Goal: Task Accomplishment & Management: Use online tool/utility

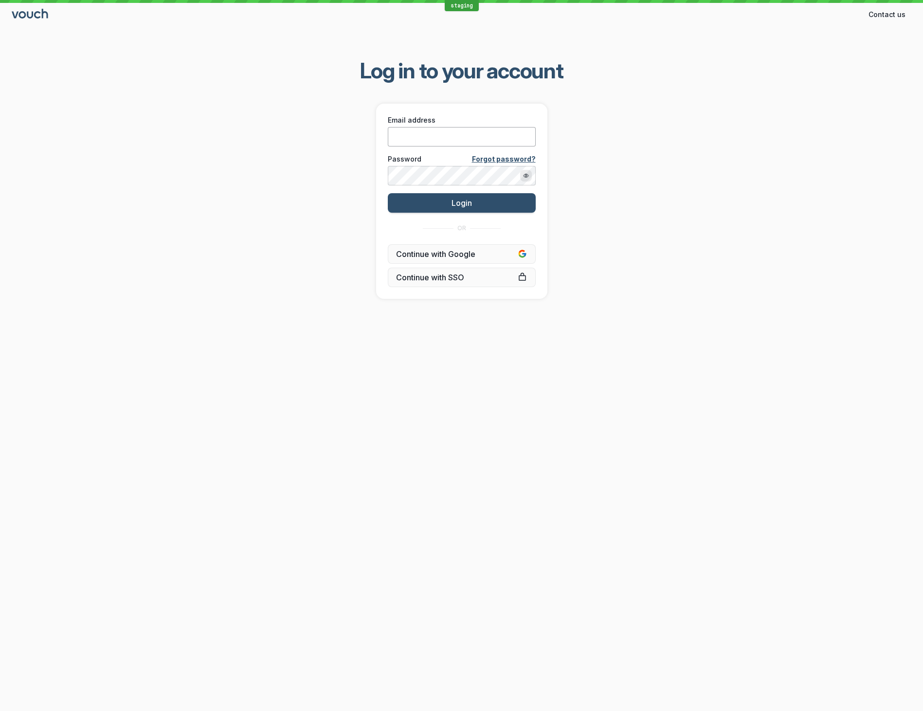
click at [472, 137] on input "Email address" at bounding box center [462, 136] width 148 height 19
type input "[EMAIL_ADDRESS][DOMAIN_NAME]"
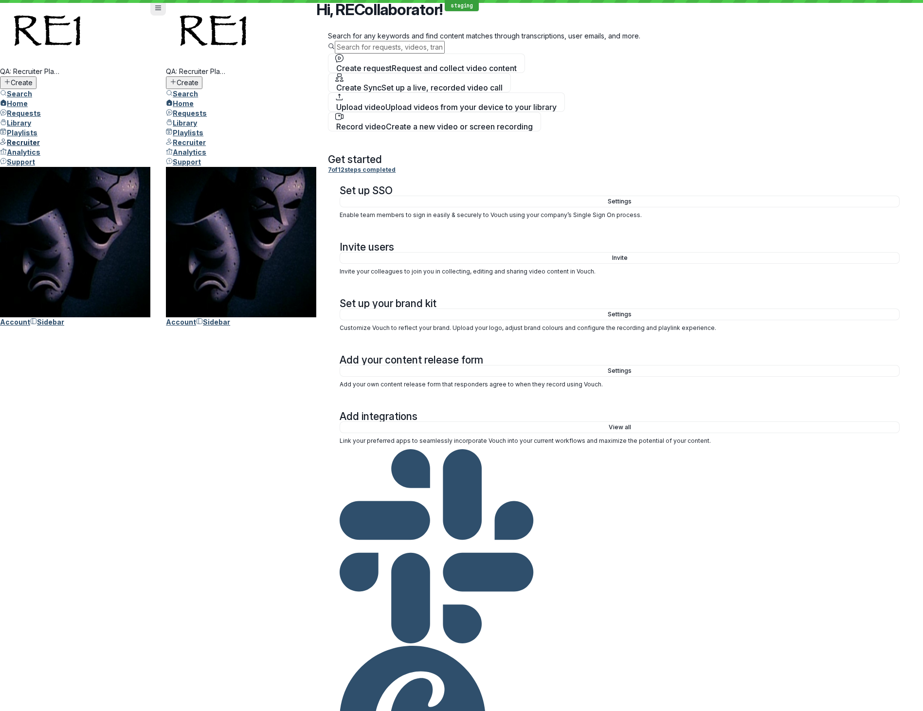
click at [40, 146] on span "Recruiter" at bounding box center [23, 142] width 33 height 8
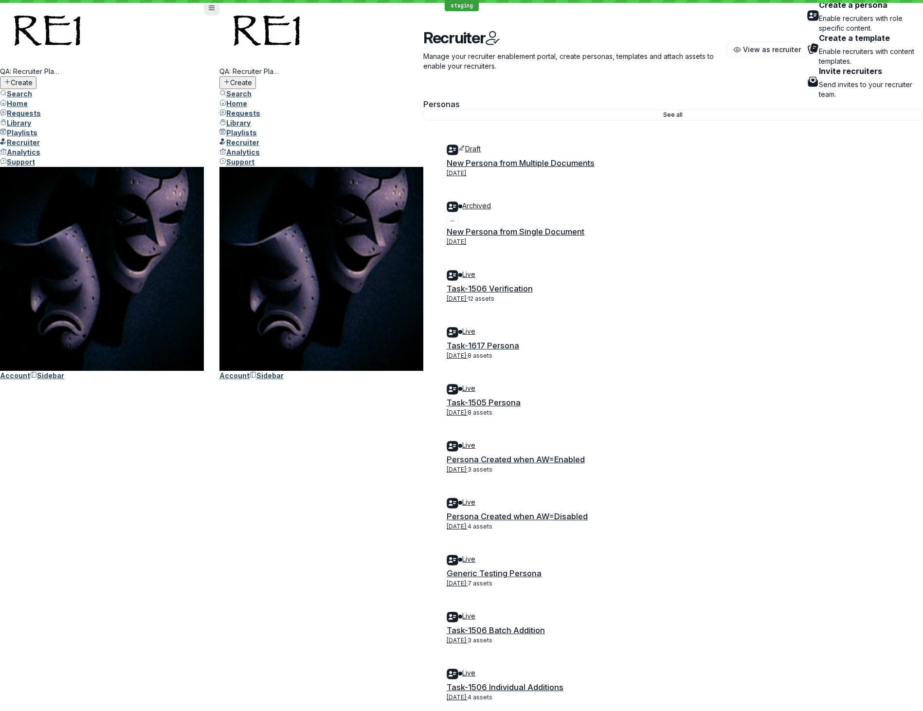
click at [460, 201] on div "Archived" at bounding box center [673, 208] width 453 height 14
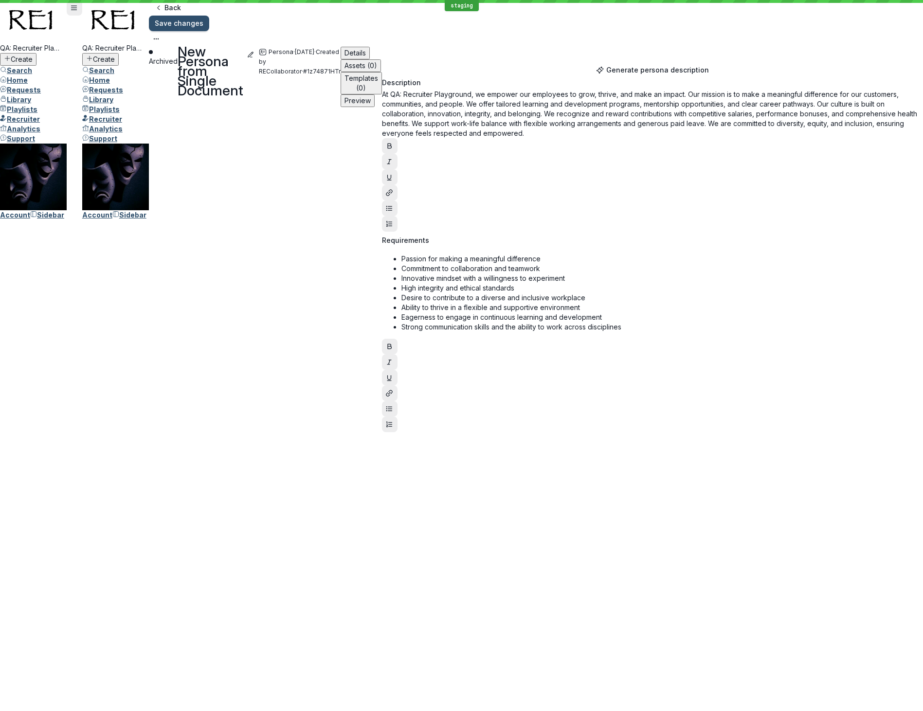
click at [699, 75] on span "Generate persona description" at bounding box center [657, 70] width 103 height 10
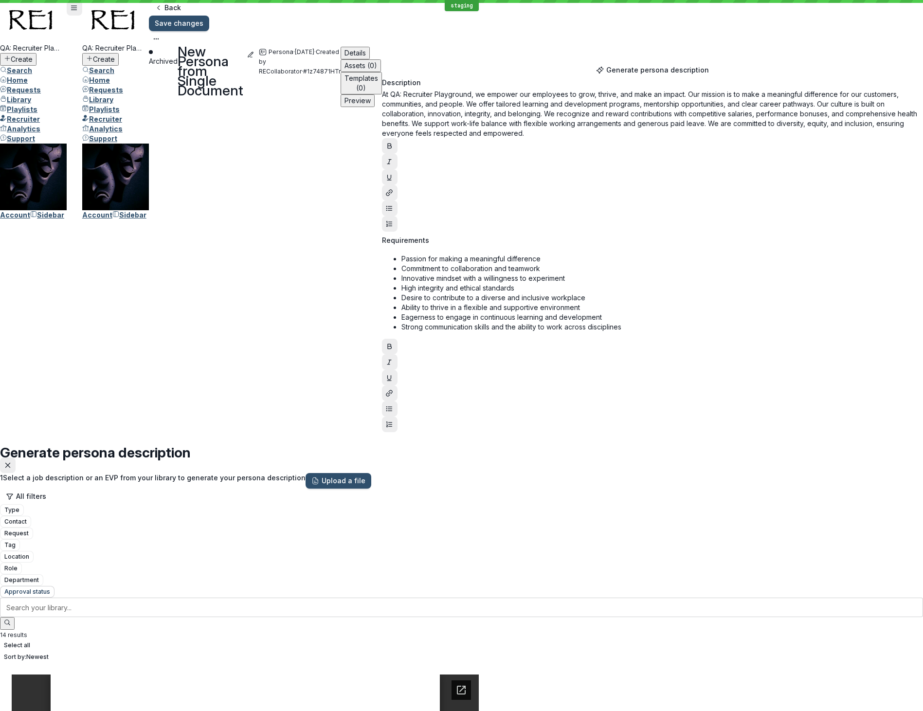
click at [50, 587] on span "Approval status" at bounding box center [27, 592] width 46 height 10
click at [505, 131] on icon at bounding box center [502, 128] width 7 height 7
click at [500, 122] on input "Approved" at bounding box center [497, 118] width 6 height 6
click at [517, 281] on span "Apply" at bounding box center [507, 286] width 19 height 10
click at [34, 588] on span "Approved" at bounding box center [19, 591] width 30 height 7
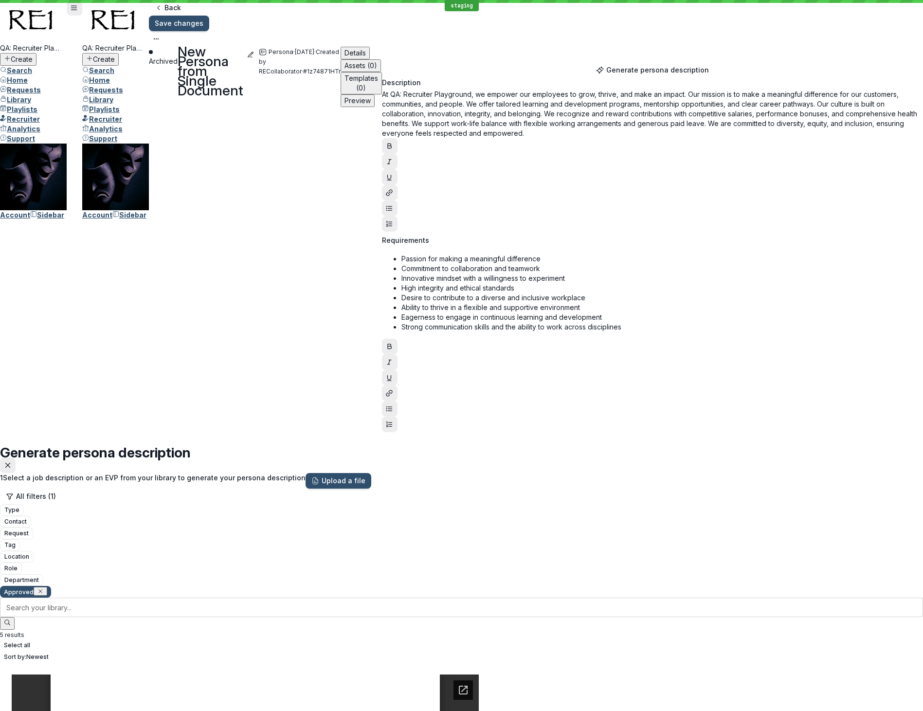
drag, startPoint x: 525, startPoint y: 147, endPoint x: 526, endPoint y: 158, distance: 11.2
click at [515, 131] on icon at bounding box center [511, 128] width 7 height 7
click at [510, 122] on input "Approved" at bounding box center [506, 118] width 6 height 6
click at [515, 184] on icon at bounding box center [511, 187] width 7 height 7
click at [510, 175] on input "Pending" at bounding box center [506, 178] width 6 height 6
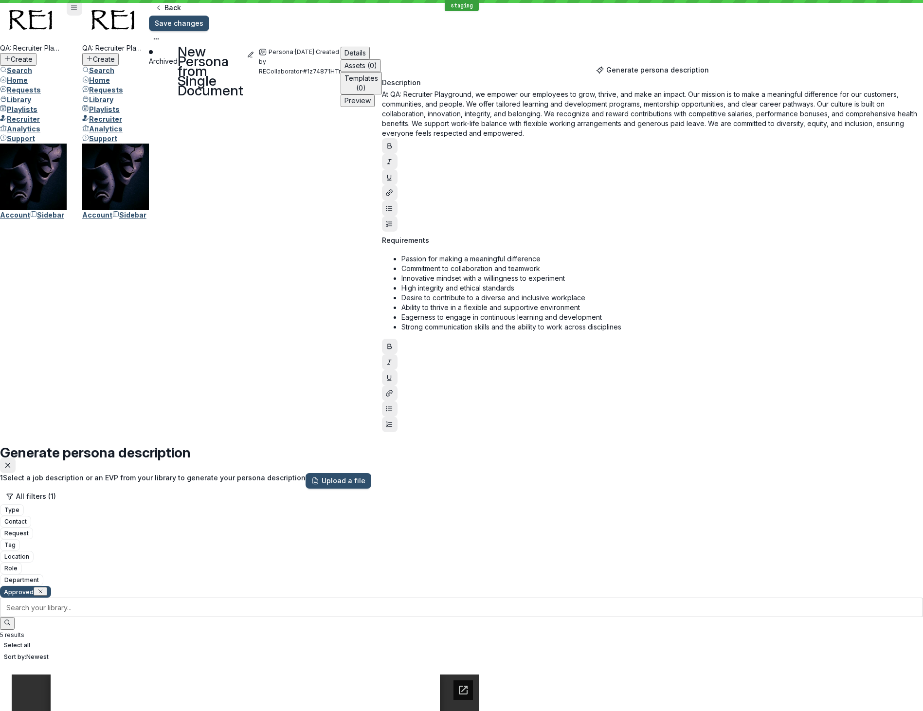
click at [515, 214] on icon at bounding box center [511, 217] width 7 height 7
click at [510, 204] on input "Rejected" at bounding box center [506, 207] width 6 height 6
click at [515, 184] on icon at bounding box center [511, 187] width 7 height 7
click at [510, 178] on input "Pending" at bounding box center [506, 178] width 6 height 6
click at [532, 278] on button "Apply" at bounding box center [517, 286] width 31 height 16
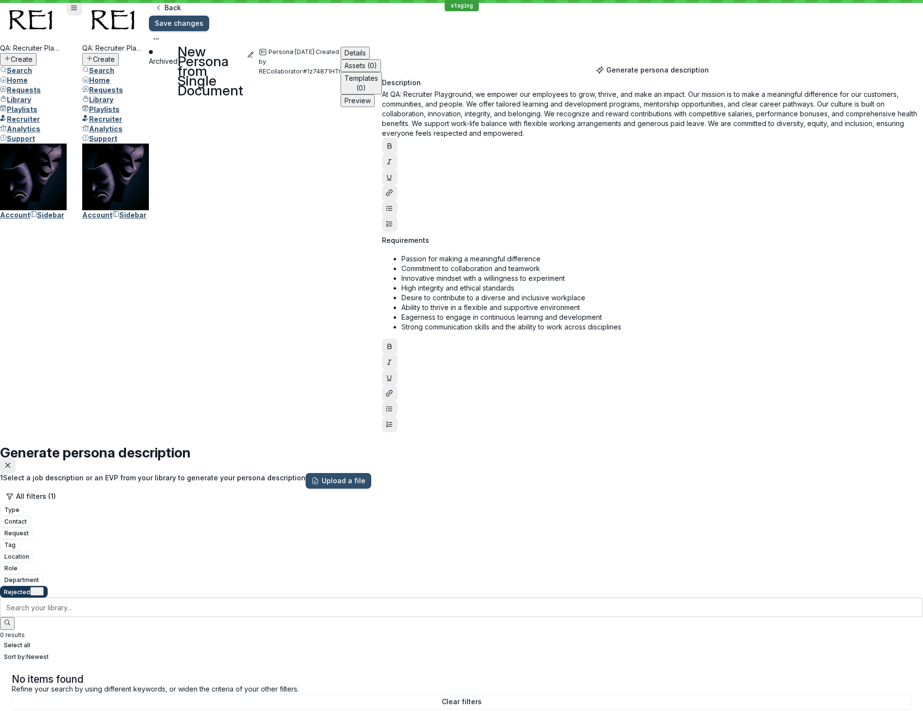
drag, startPoint x: 529, startPoint y: 103, endPoint x: 519, endPoint y: 107, distance: 11.2
click at [30, 588] on span "Rejected" at bounding box center [17, 591] width 26 height 7
drag, startPoint x: 524, startPoint y: 186, endPoint x: 527, endPoint y: 194, distance: 8.2
click at [515, 214] on icon at bounding box center [511, 217] width 7 height 7
click at [510, 204] on input "Rejected" at bounding box center [506, 207] width 6 height 6
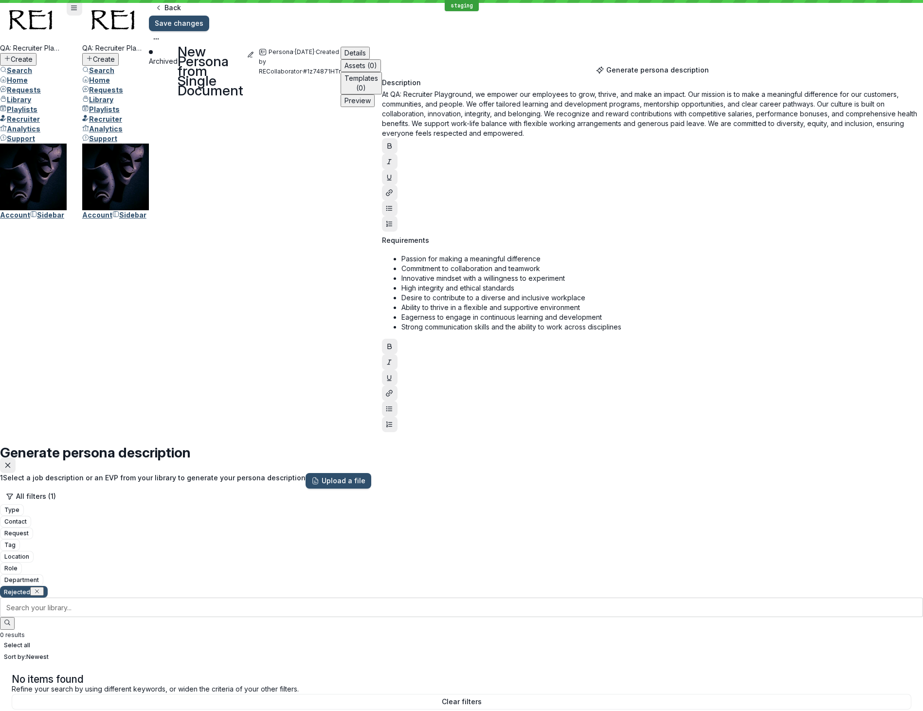
click at [515, 243] on icon at bounding box center [511, 246] width 7 height 7
click at [510, 234] on input "Archived" at bounding box center [506, 237] width 6 height 6
click at [526, 281] on span "Apply" at bounding box center [516, 286] width 19 height 10
click at [40, 588] on icon "button" at bounding box center [37, 591] width 6 height 6
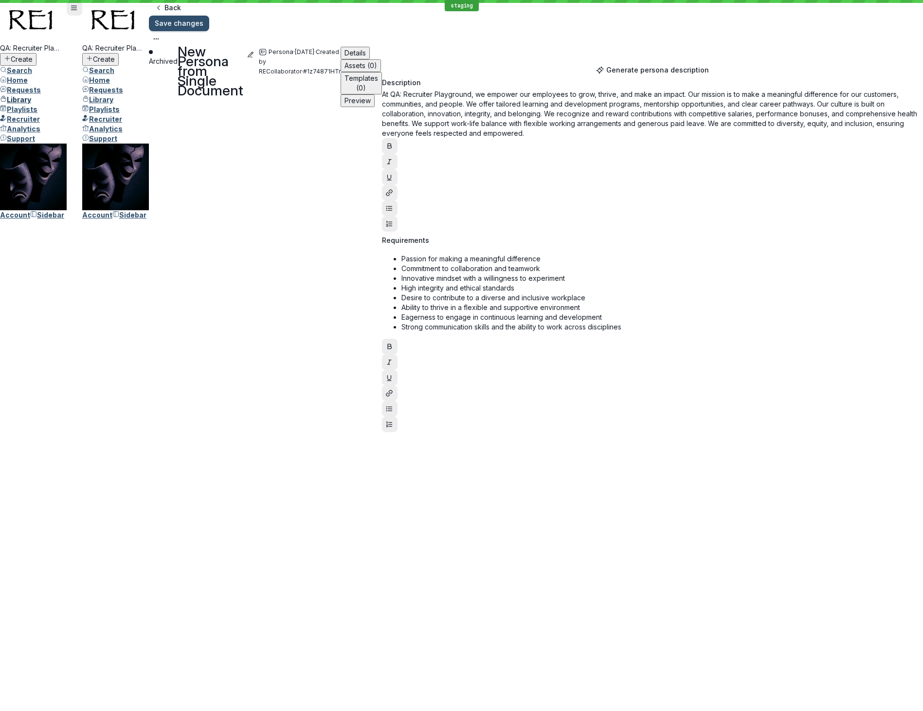
click at [30, 104] on span "Library" at bounding box center [19, 99] width 24 height 8
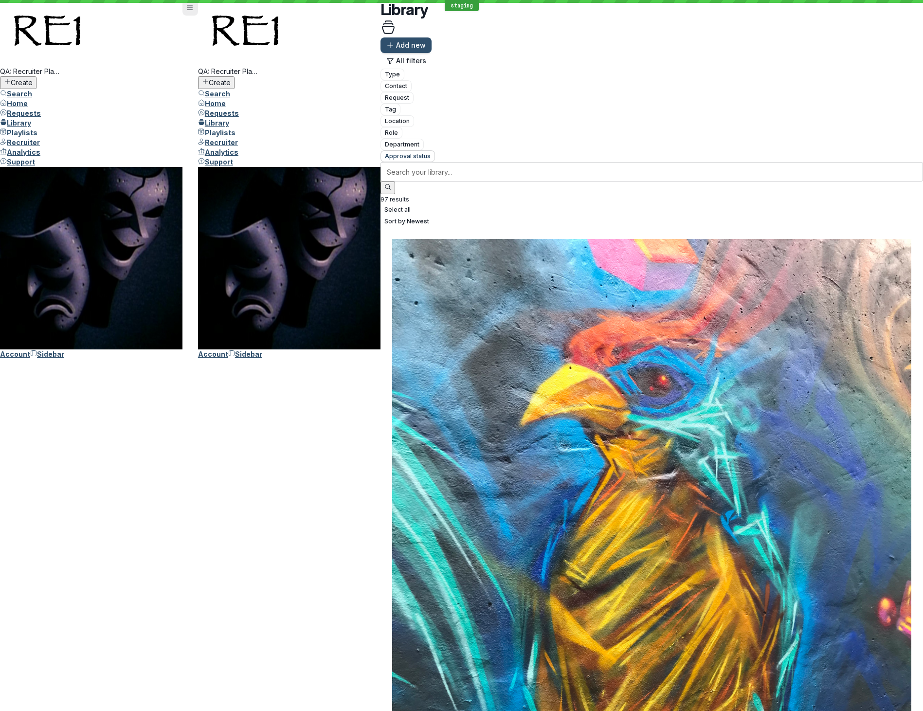
click at [430, 151] on span "Approval status" at bounding box center [408, 156] width 46 height 10
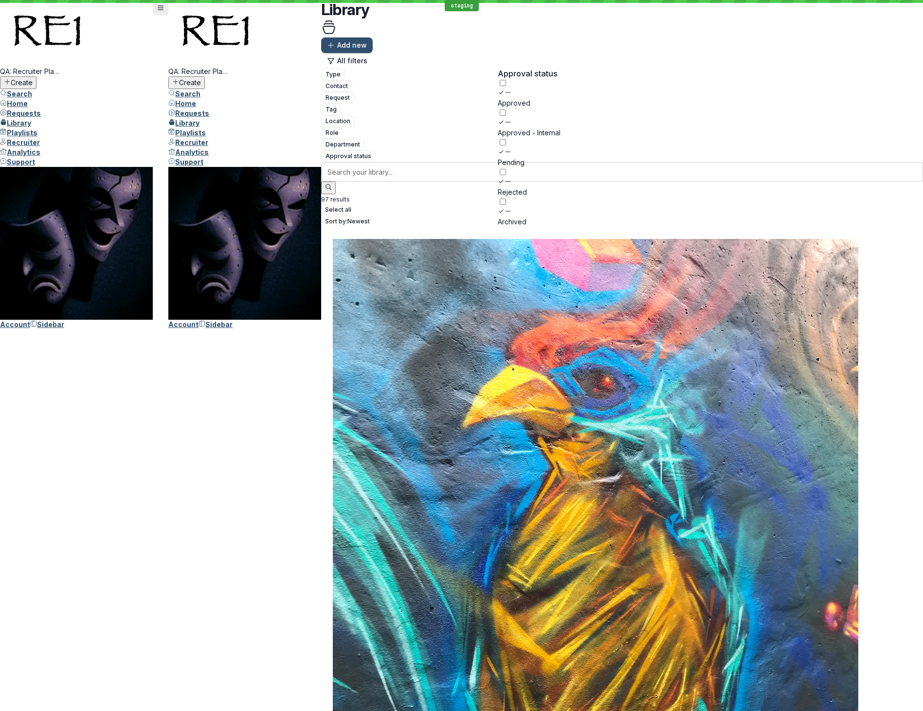
drag, startPoint x: 511, startPoint y: 144, endPoint x: 510, endPoint y: 138, distance: 7.0
click at [511, 178] on icon at bounding box center [507, 181] width 7 height 7
click at [506, 169] on input "Rejected" at bounding box center [503, 172] width 6 height 6
click at [522, 245] on span "Apply" at bounding box center [512, 250] width 19 height 10
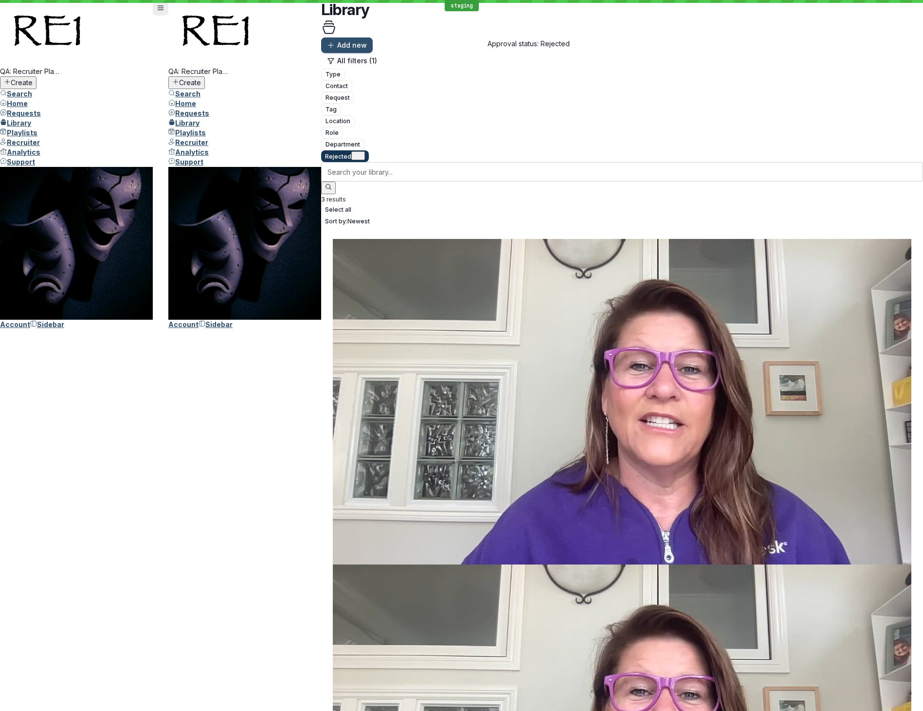
click at [361, 153] on icon "button" at bounding box center [358, 156] width 6 height 6
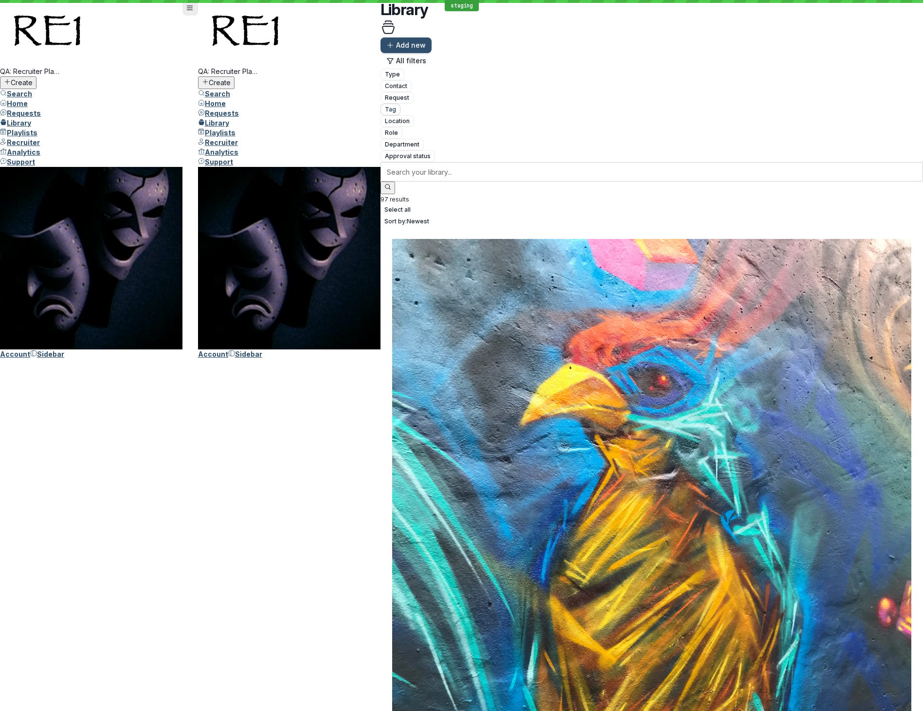
click at [385, 105] on span "Tag" at bounding box center [390, 110] width 11 height 10
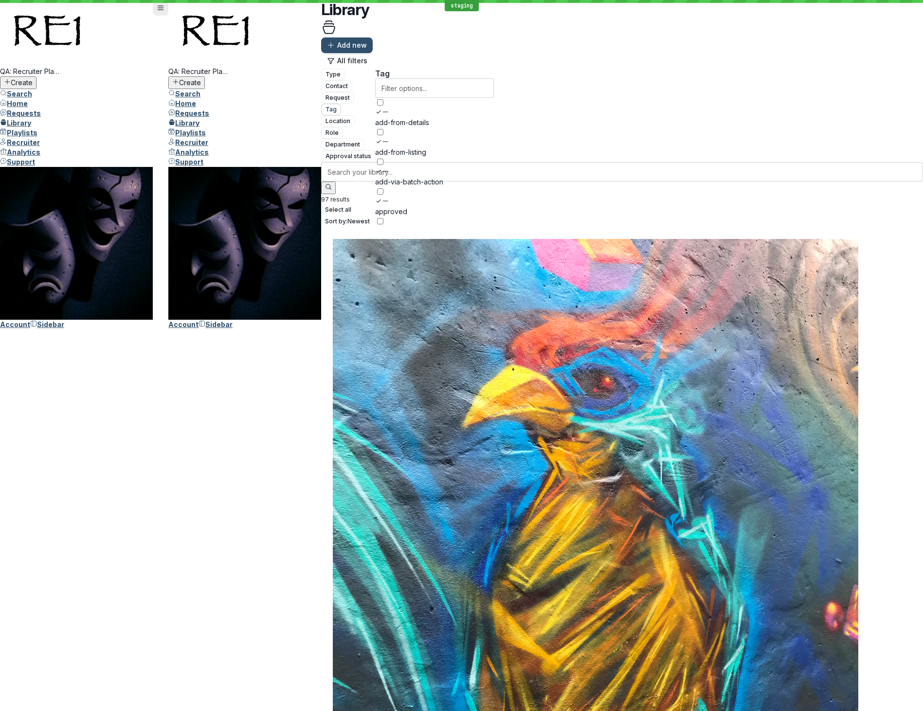
scroll to position [0, 0]
click at [388, 226] on icon at bounding box center [385, 229] width 7 height 7
click at [383, 217] on input "rejected" at bounding box center [380, 220] width 6 height 6
click at [400, 442] on span "Apply" at bounding box center [390, 447] width 19 height 10
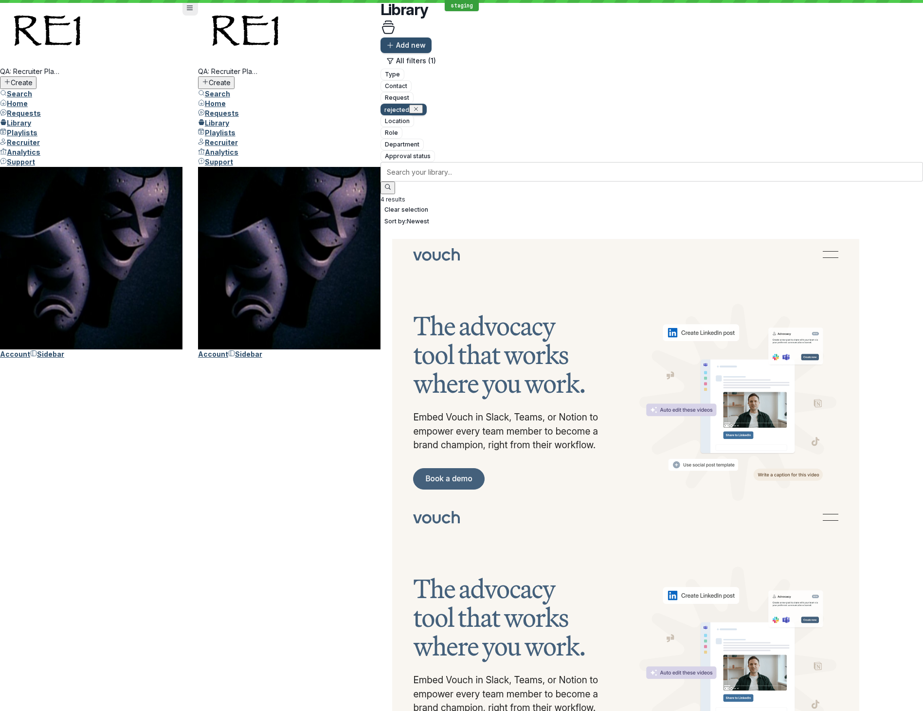
click at [423, 58] on div "All filters (1) Type Contact Request rejected Location Role Department Approval…" at bounding box center [651, 107] width 542 height 109
drag, startPoint x: 421, startPoint y: 58, endPoint x: 413, endPoint y: 65, distance: 9.7
click at [421, 105] on button "button" at bounding box center [416, 109] width 14 height 9
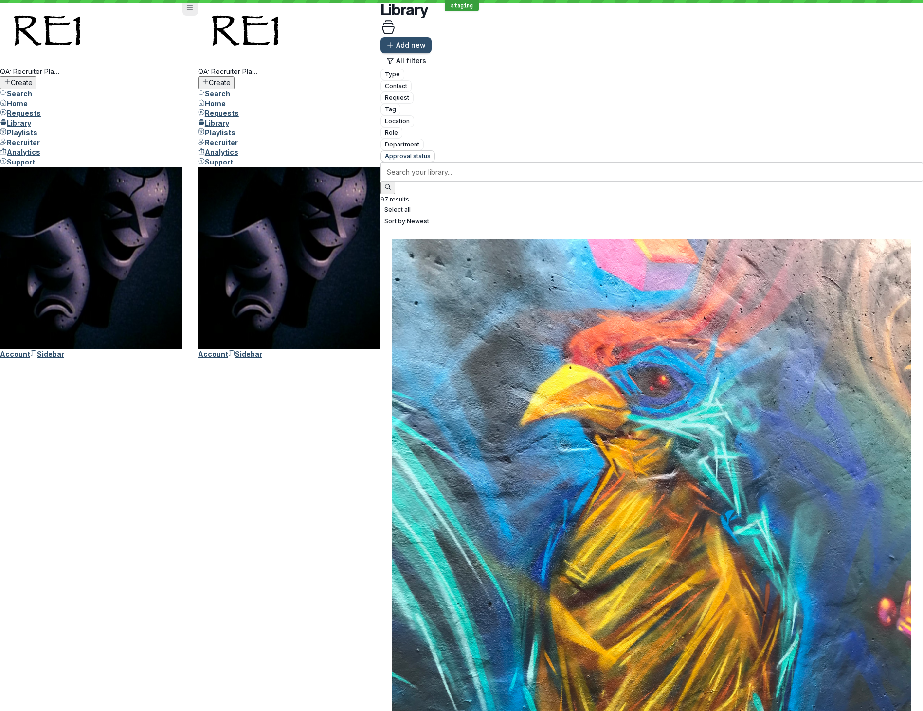
click at [430, 151] on span "Approval status" at bounding box center [408, 156] width 46 height 10
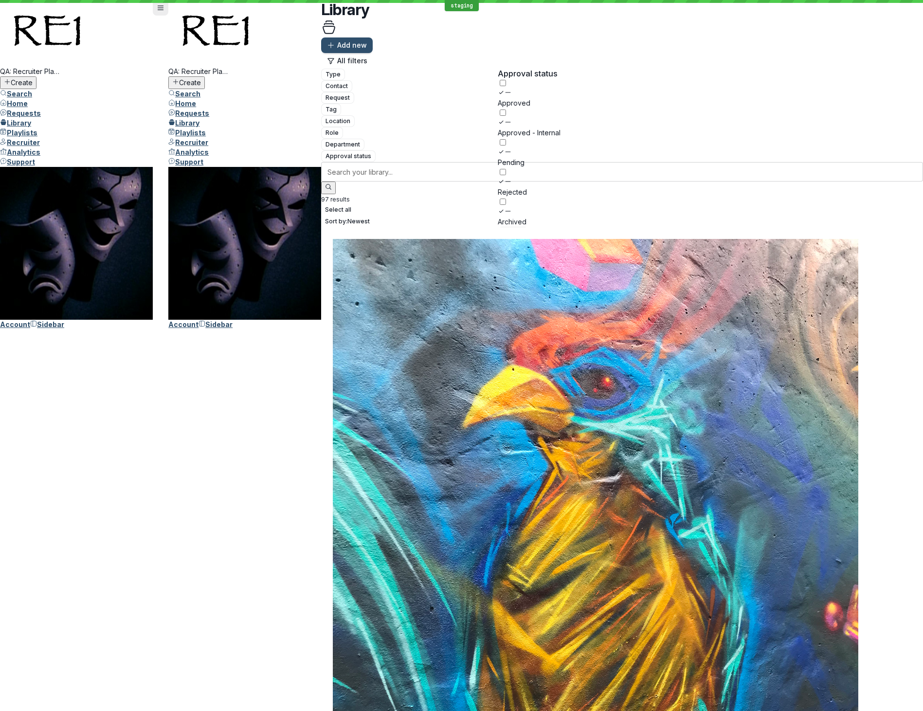
click at [527, 188] on span "Rejected" at bounding box center [512, 192] width 29 height 8
click at [506, 169] on input "Rejected" at bounding box center [503, 172] width 6 height 6
click at [522, 245] on span "Apply" at bounding box center [512, 250] width 19 height 10
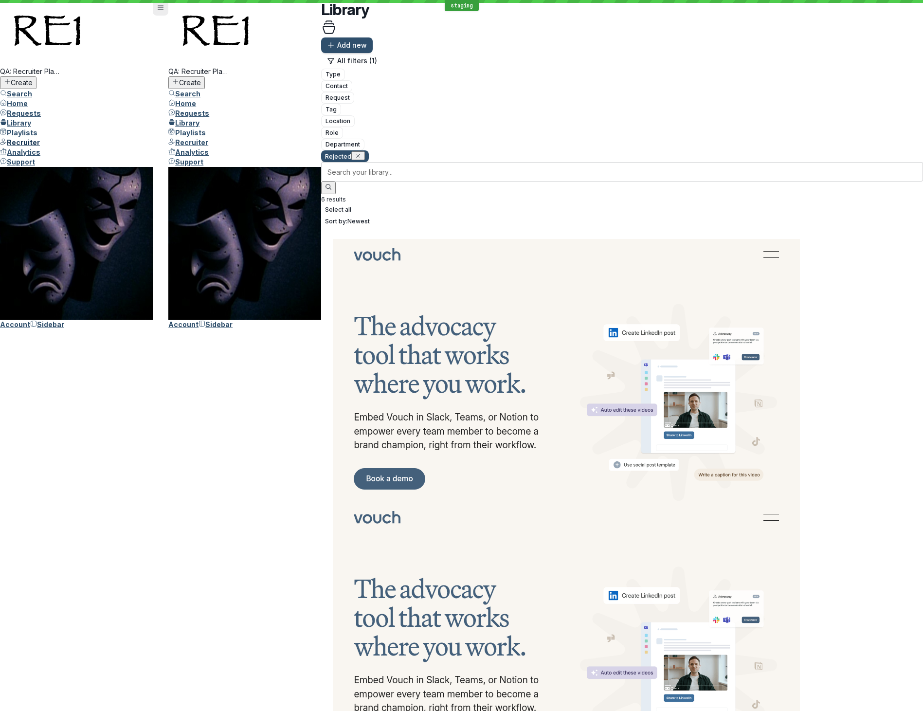
click at [40, 146] on link "Recruiter" at bounding box center [20, 142] width 40 height 8
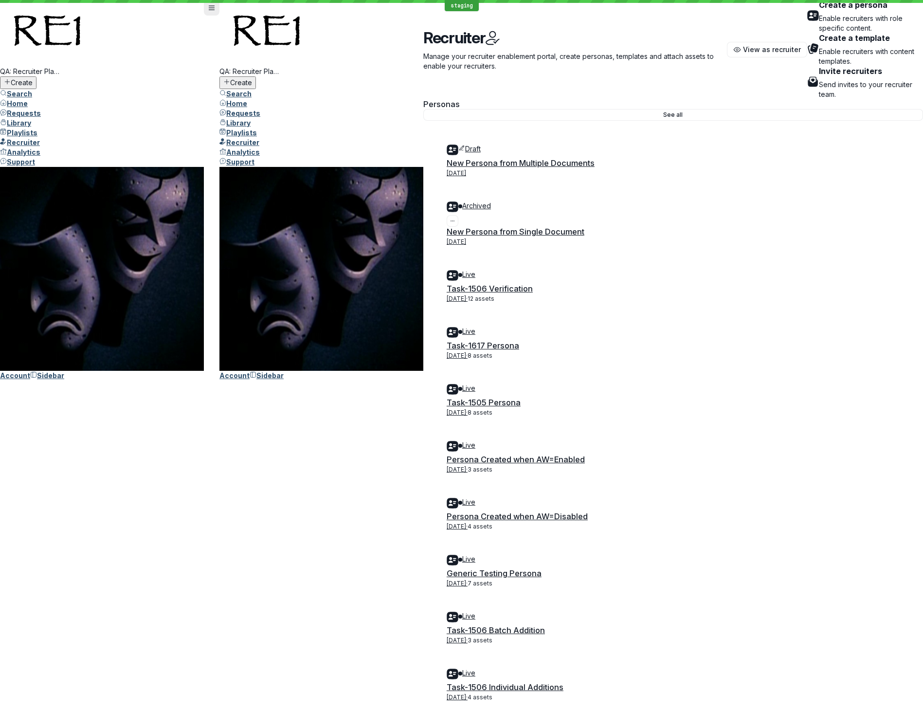
click at [447, 201] on div "Archived" at bounding box center [673, 208] width 453 height 14
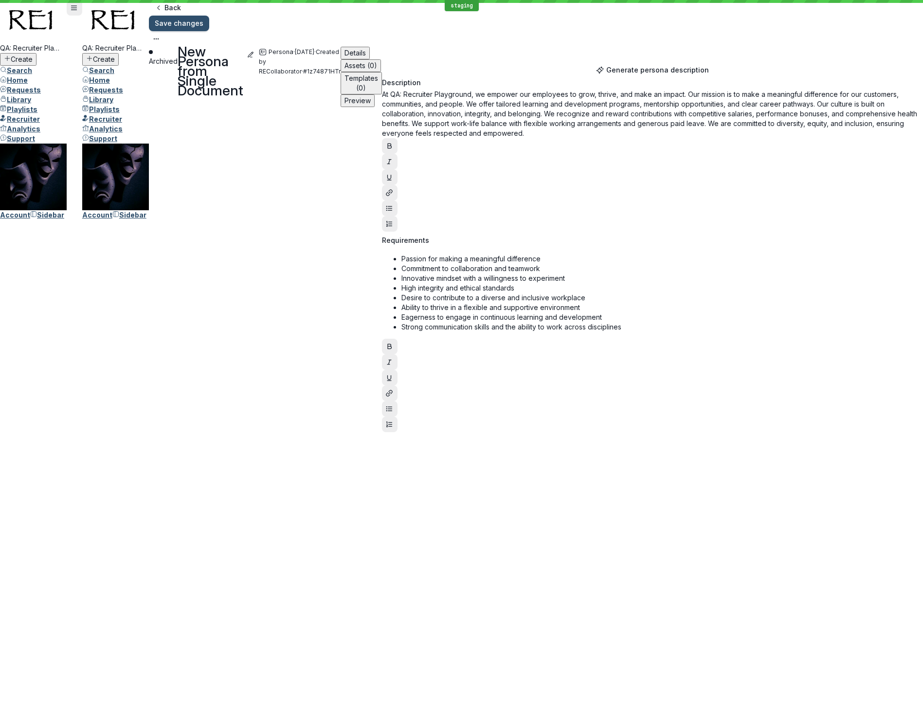
click at [706, 75] on span "Generate persona description" at bounding box center [657, 70] width 103 height 10
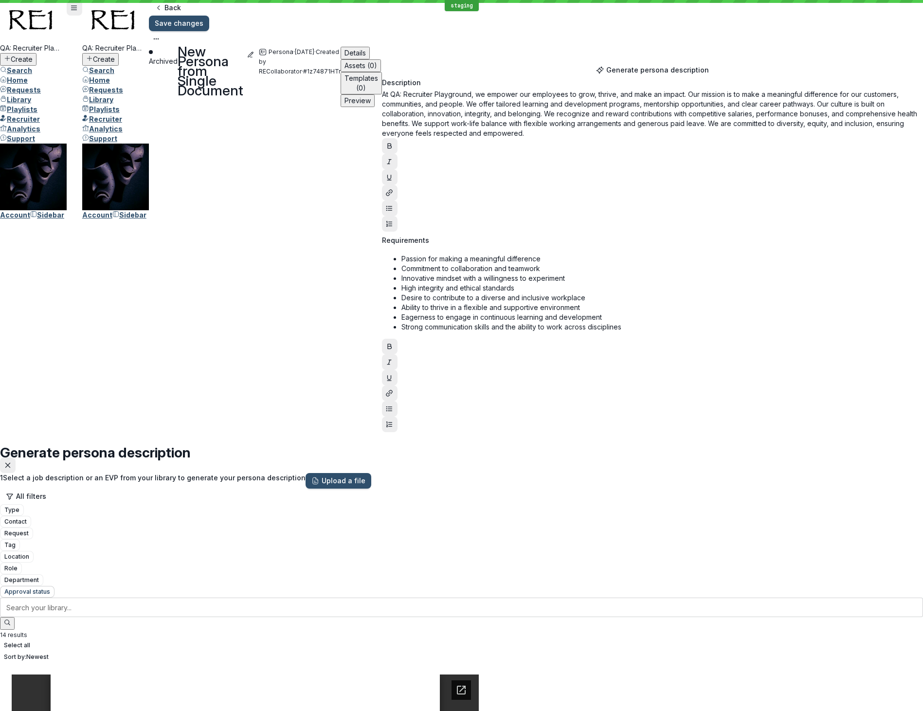
click at [50, 587] on span "Approval status" at bounding box center [27, 592] width 46 height 10
click at [505, 214] on icon at bounding box center [502, 217] width 7 height 7
click at [500, 204] on input "Rejected" at bounding box center [497, 207] width 6 height 6
click at [517, 281] on span "Apply" at bounding box center [507, 286] width 19 height 10
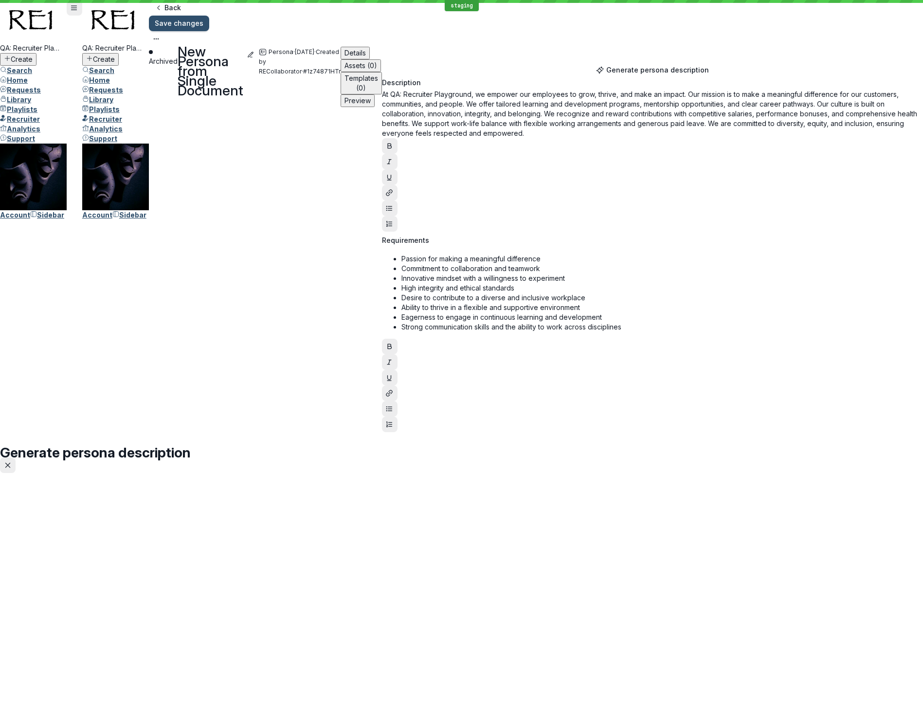
type textarea "Based on the"
type textarea "What requirements & description can you give me based on the supplied document?"
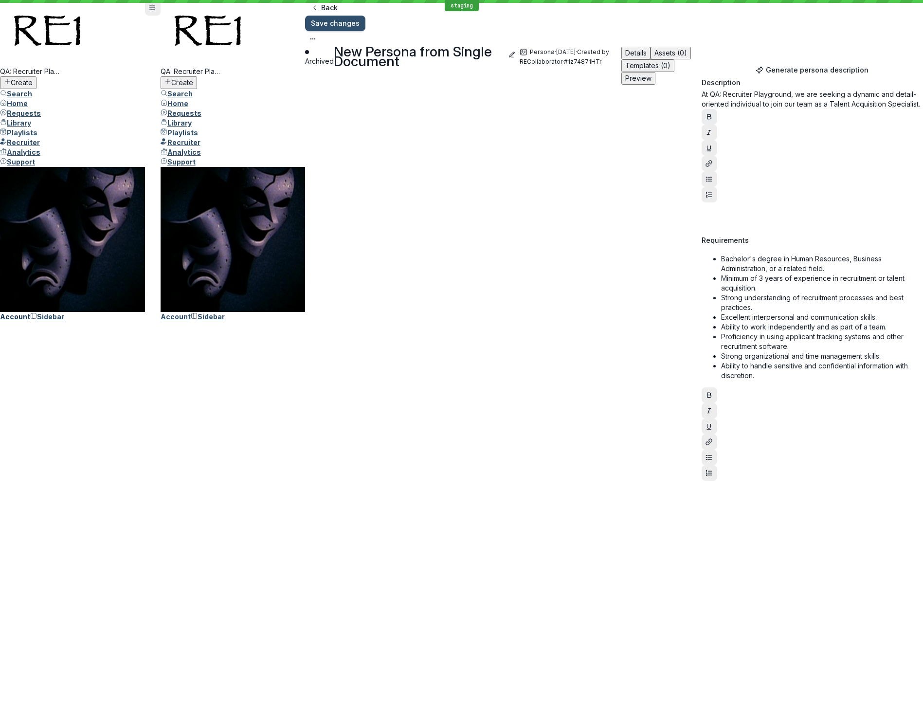
click at [30, 321] on span "Account" at bounding box center [15, 316] width 30 height 8
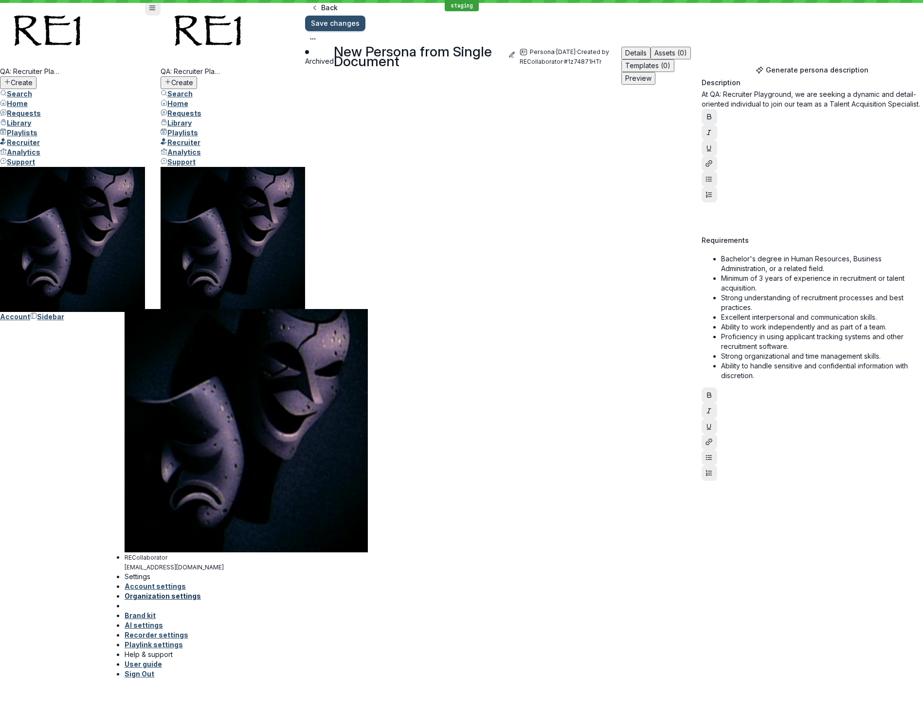
click at [176, 592] on span "Organization settings" at bounding box center [163, 596] width 76 height 8
click at [305, 362] on div "Archived New Persona from Single Document Persona · [DATE] · Created by REColla…" at bounding box center [614, 271] width 618 height 449
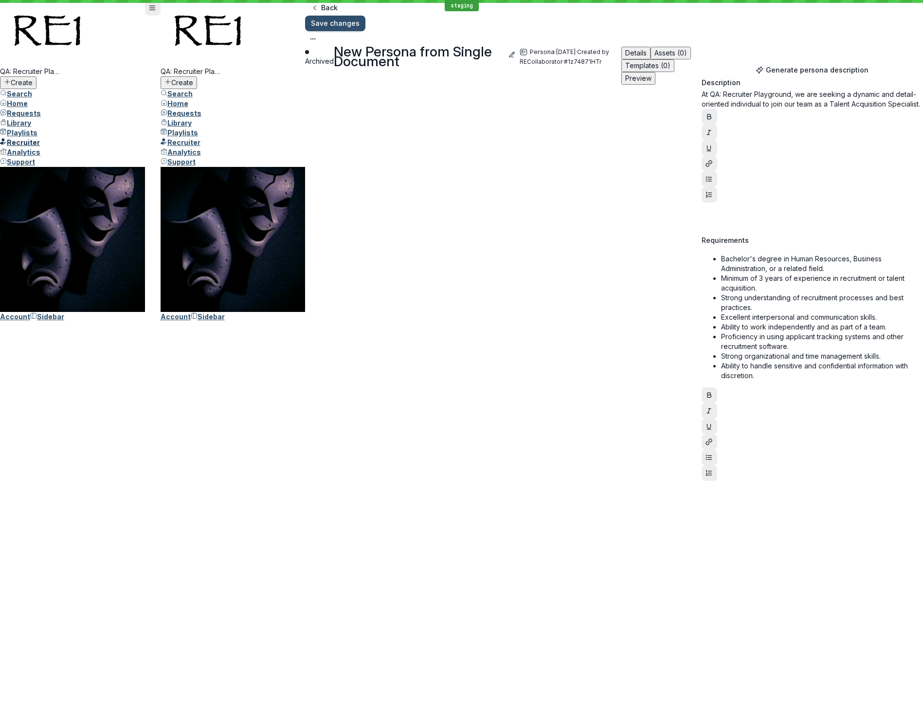
click at [40, 146] on span "Recruiter" at bounding box center [23, 142] width 33 height 8
